Goal: Task Accomplishment & Management: Manage account settings

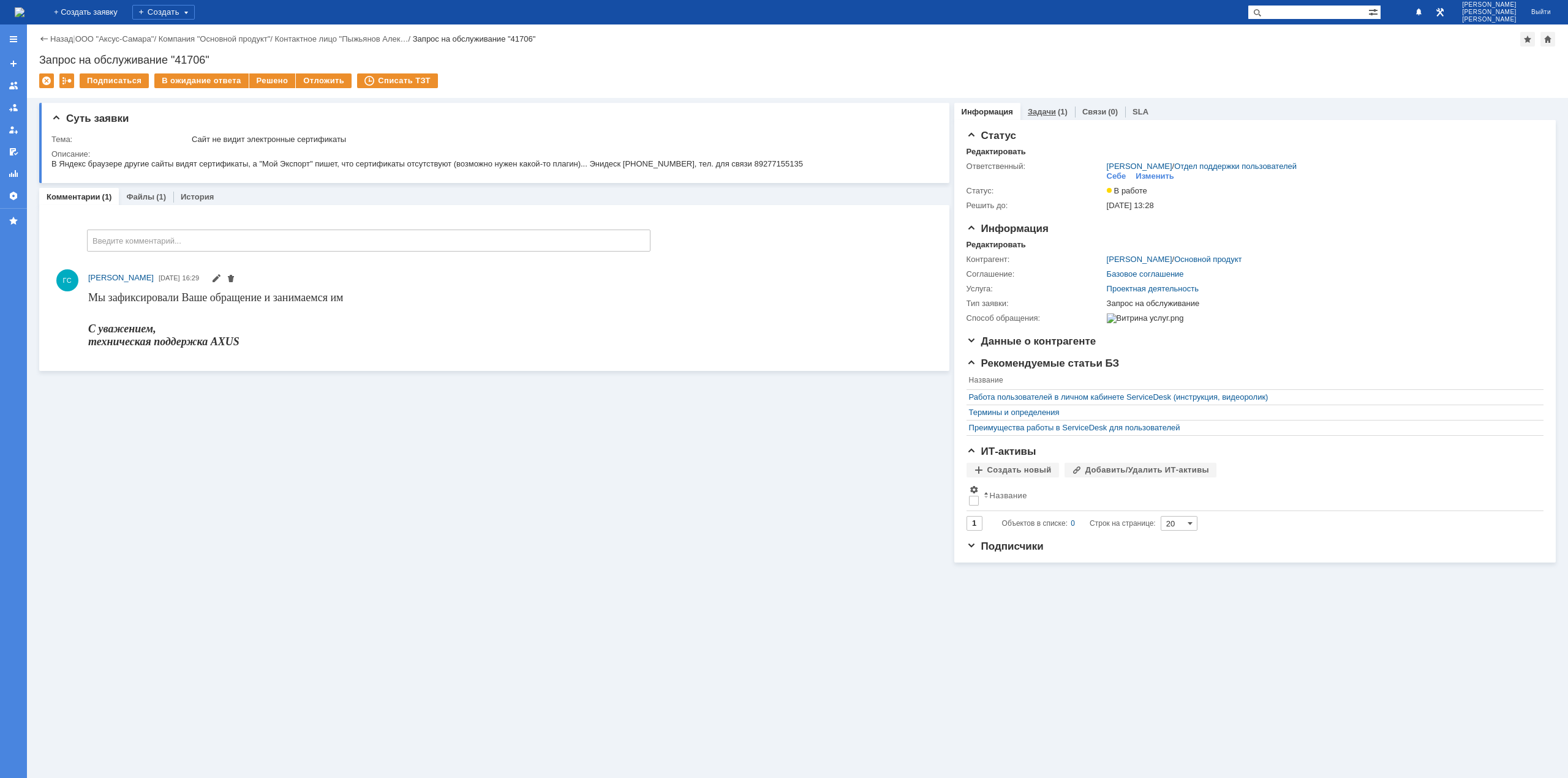
click at [1036, 117] on div "Задачи (1)" at bounding box center [1048, 111] width 55 height 18
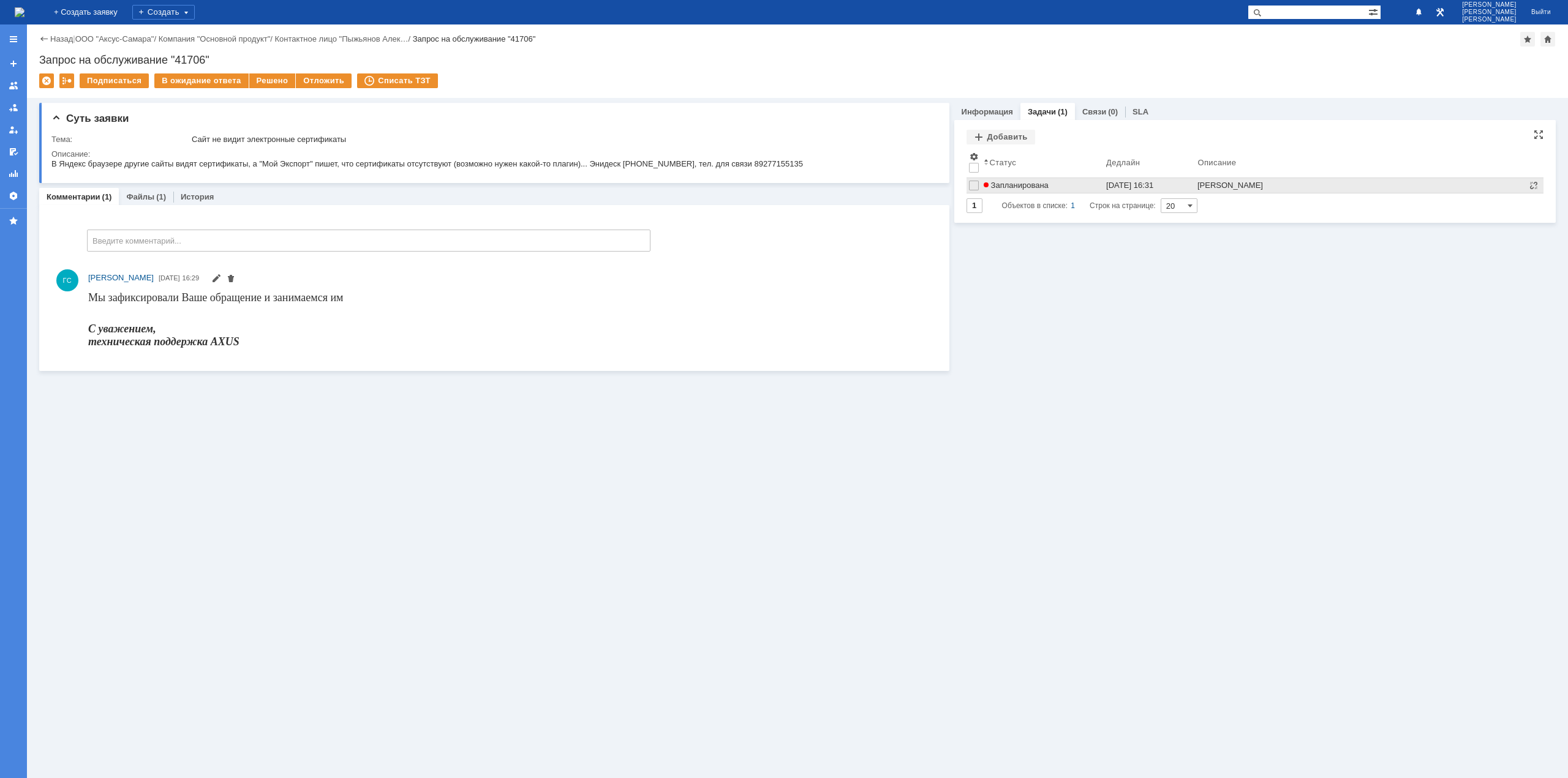
click at [1046, 186] on span "Запланирована" at bounding box center [1016, 185] width 65 height 9
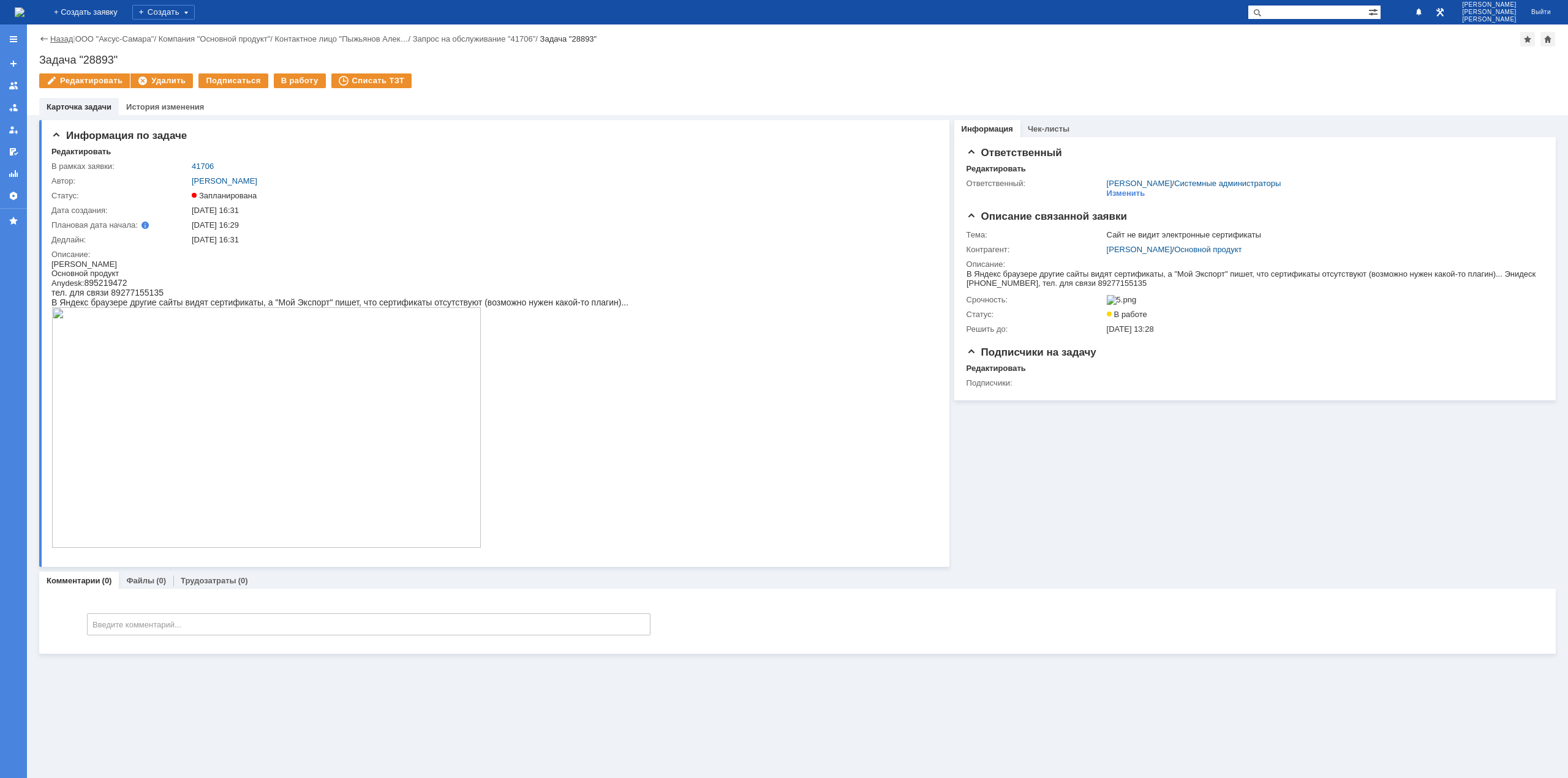
click at [61, 41] on link "Назад" at bounding box center [61, 39] width 22 height 9
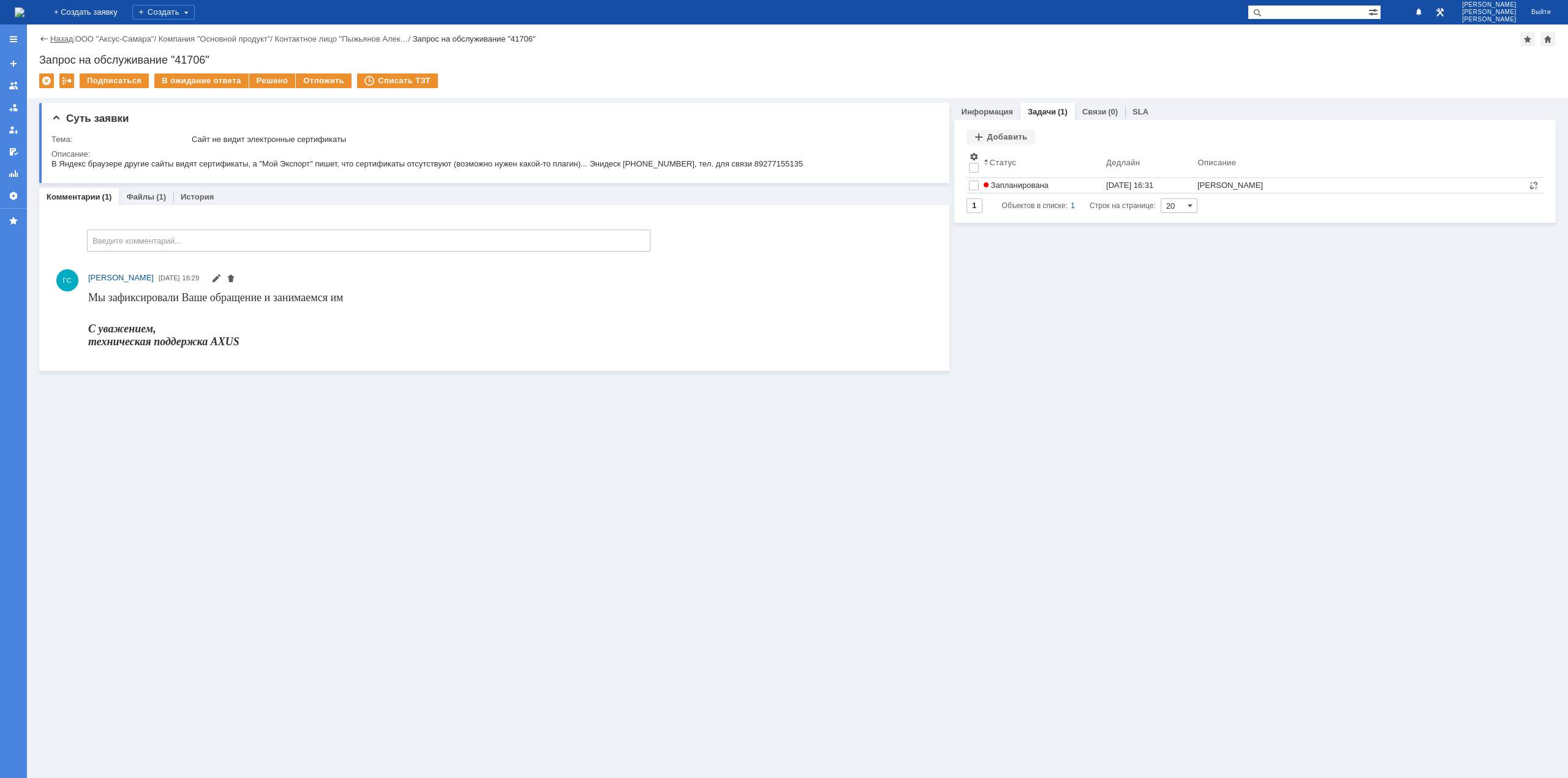
click at [53, 39] on link "Назад" at bounding box center [61, 39] width 22 height 9
